Goal: Feedback & Contribution: Submit feedback/report problem

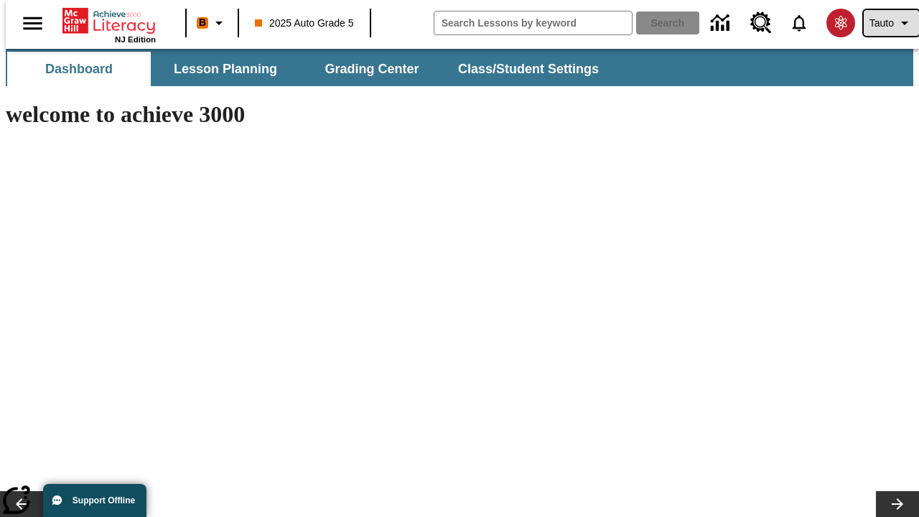
click at [884, 23] on span "Tauto" at bounding box center [882, 23] width 24 height 15
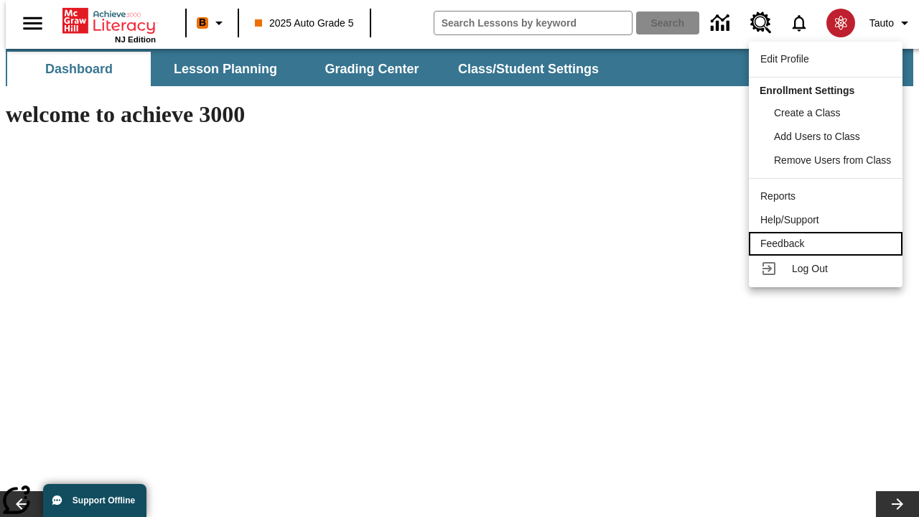
click at [828, 244] on div "Feedback" at bounding box center [826, 243] width 131 height 15
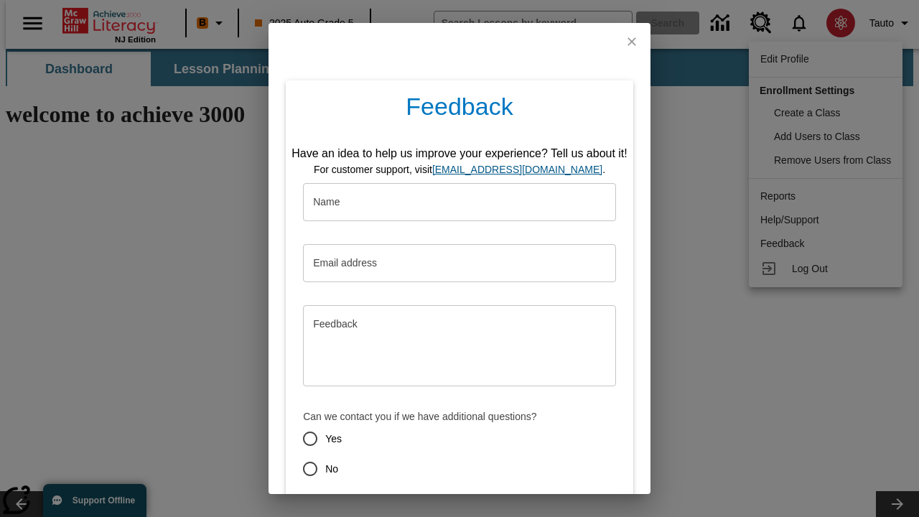
click at [384, 507] on button "Submit" at bounding box center [393, 520] width 57 height 27
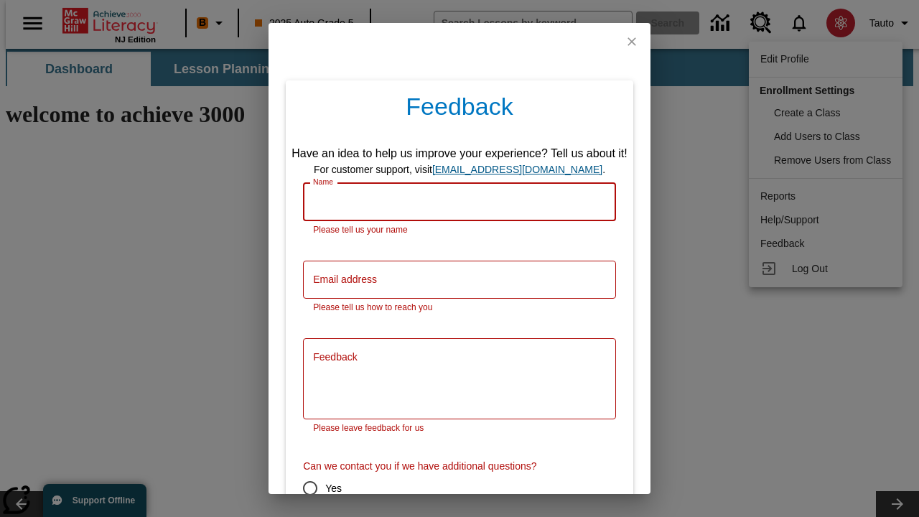
scroll to position [71, 0]
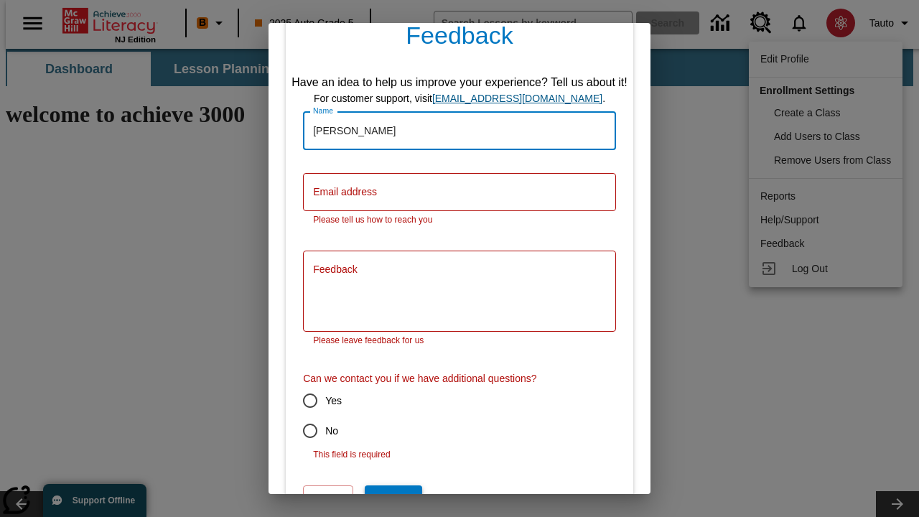
type input "[PERSON_NAME]"
type input "[PERSON_NAME][EMAIL_ADDRESS][PERSON_NAME][DOMAIN_NAME]"
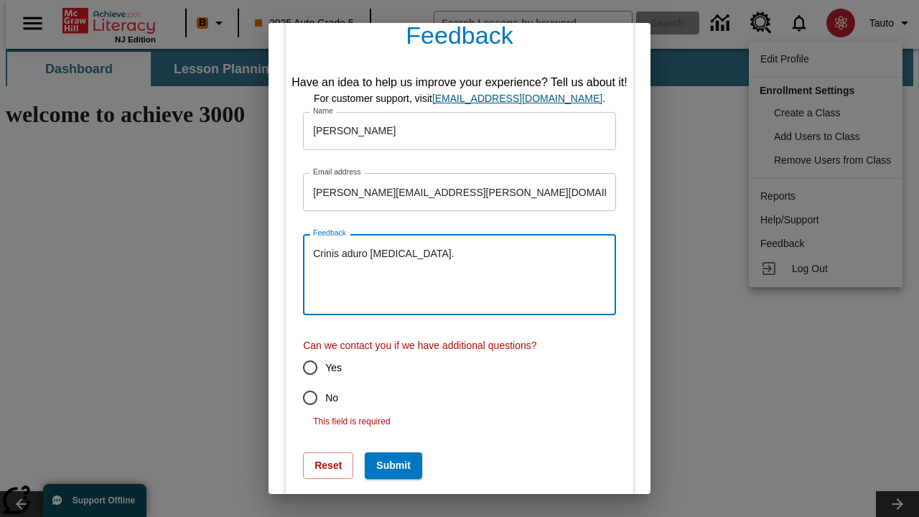
type textarea "Crinis aduro [MEDICAL_DATA]."
click at [300, 398] on input "No" at bounding box center [310, 398] width 30 height 30
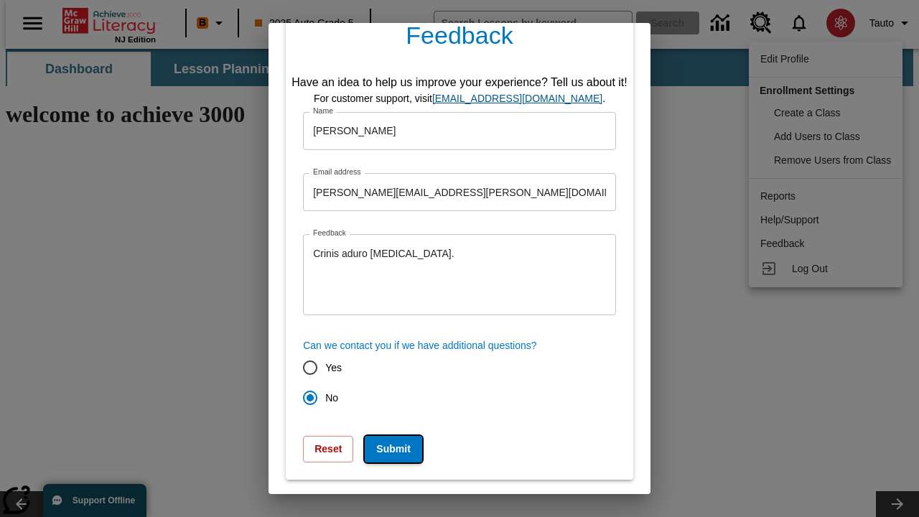
click at [384, 449] on button "Submit" at bounding box center [393, 449] width 57 height 27
radio input "false"
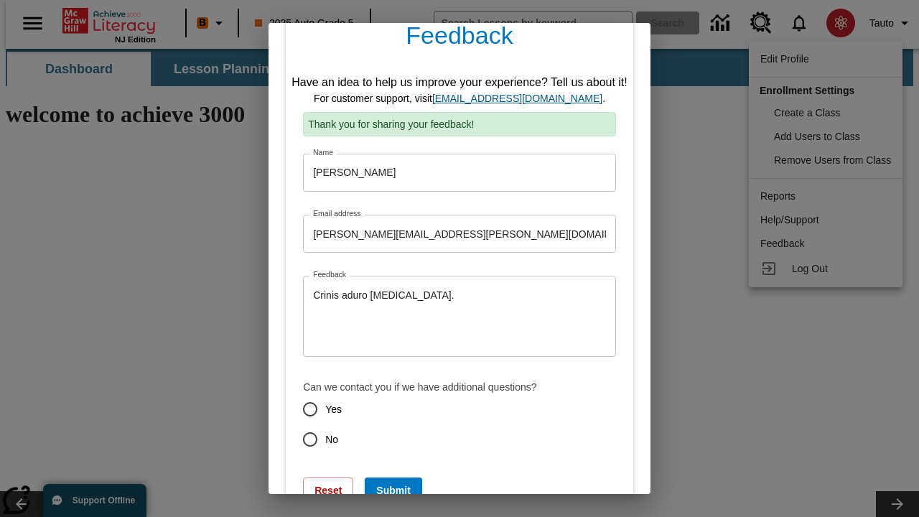
click at [522, 98] on link "[EMAIL_ADDRESS][DOMAIN_NAME]" at bounding box center [517, 98] width 170 height 11
